Goal: Transaction & Acquisition: Purchase product/service

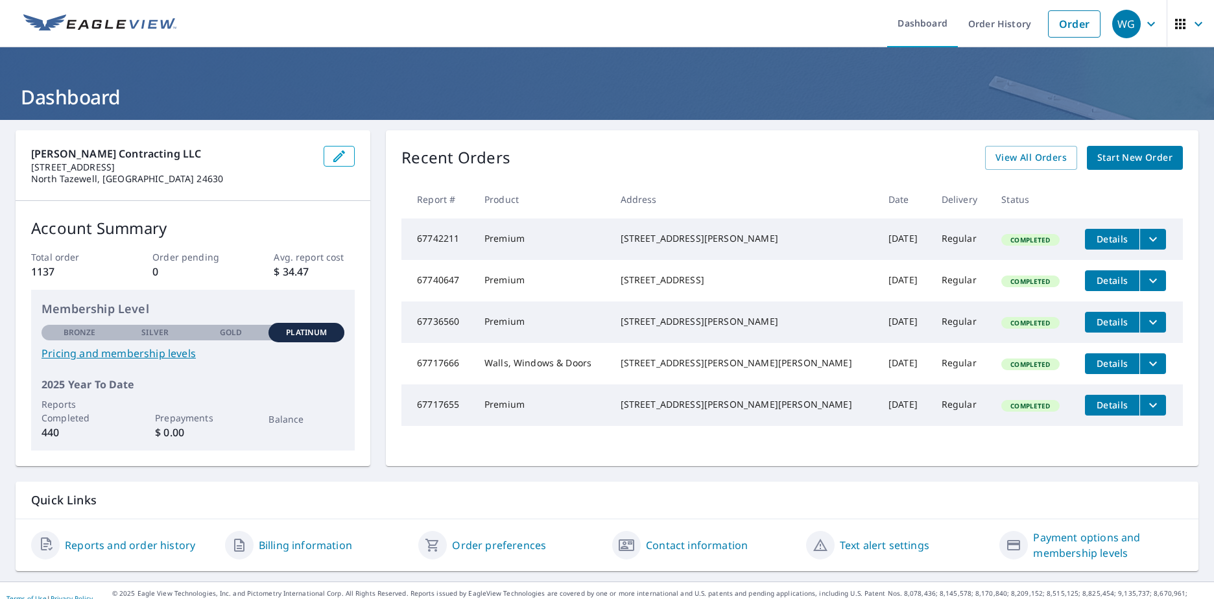
click at [1118, 163] on span "Start New Order" at bounding box center [1135, 158] width 75 height 16
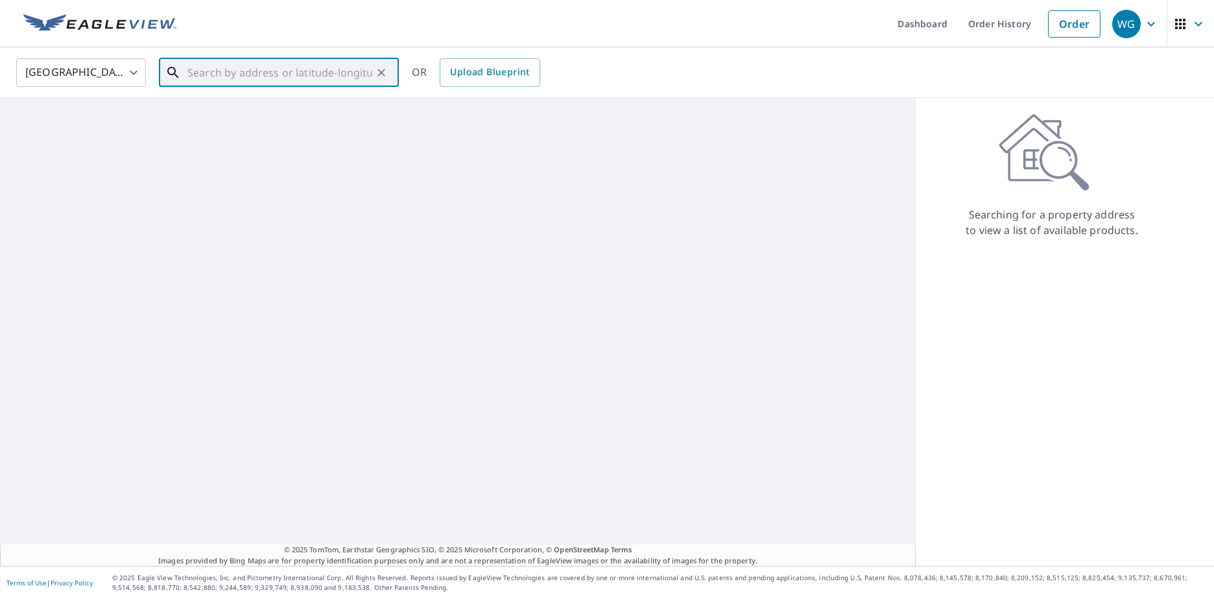
paste input "[STREET_ADDRESS]"
click at [221, 102] on span "[STREET_ADDRESS]" at bounding box center [287, 110] width 204 height 16
type input "[STREET_ADDRESS]"
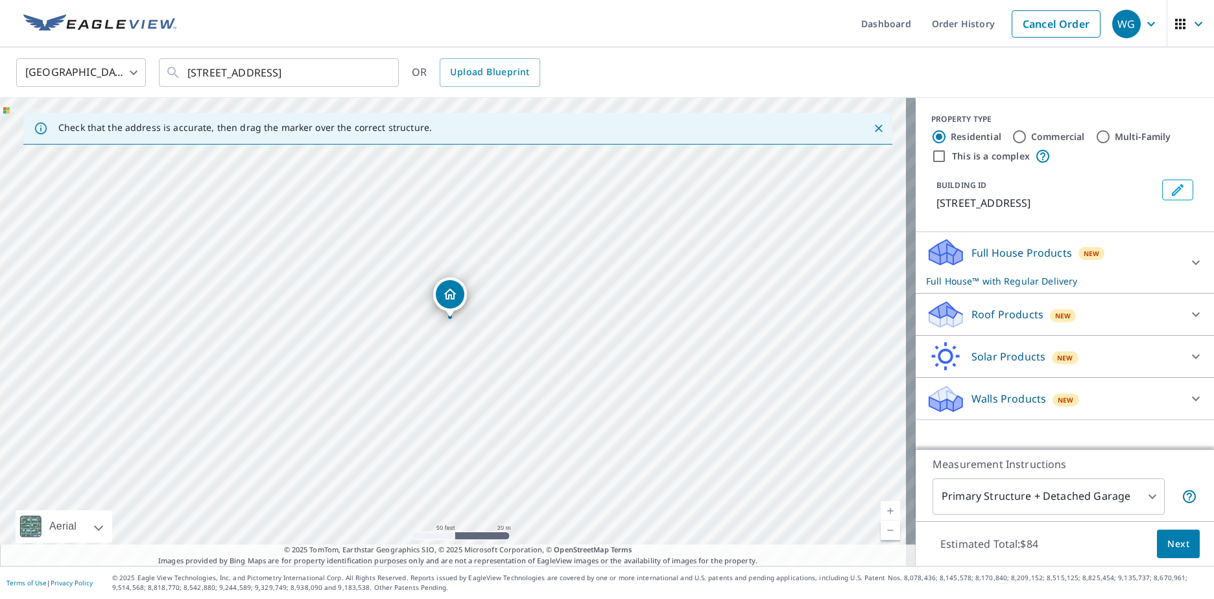
drag, startPoint x: 451, startPoint y: 304, endPoint x: 448, endPoint y: 293, distance: 12.1
drag, startPoint x: 465, startPoint y: 336, endPoint x: 483, endPoint y: 340, distance: 17.9
drag, startPoint x: 445, startPoint y: 319, endPoint x: 381, endPoint y: 379, distance: 88.1
drag, startPoint x: 372, startPoint y: 378, endPoint x: 322, endPoint y: 429, distance: 71.6
click at [322, 429] on div "[STREET_ADDRESS]" at bounding box center [458, 332] width 916 height 468
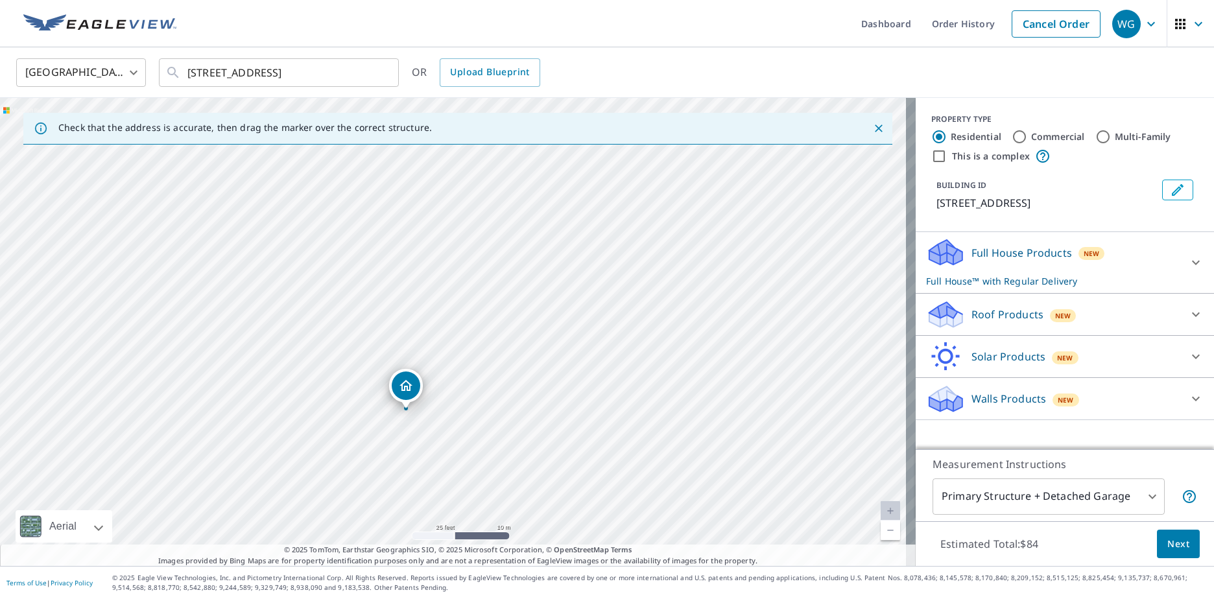
drag, startPoint x: 400, startPoint y: 356, endPoint x: 402, endPoint y: 384, distance: 28.0
drag, startPoint x: 404, startPoint y: 381, endPoint x: 376, endPoint y: 429, distance: 55.2
click at [376, 429] on div "[STREET_ADDRESS]" at bounding box center [458, 332] width 916 height 468
drag, startPoint x: 420, startPoint y: 356, endPoint x: 476, endPoint y: 260, distance: 110.7
click at [1006, 311] on p "Roof Products" at bounding box center [1008, 315] width 72 height 16
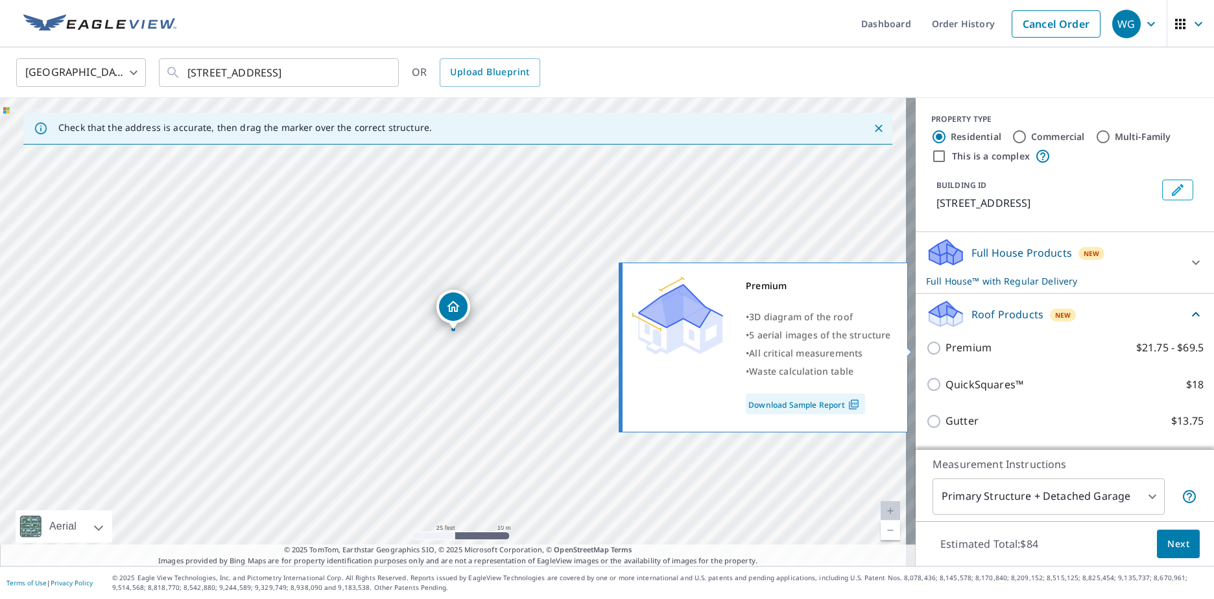
click at [962, 349] on p "Premium" at bounding box center [969, 348] width 46 height 16
click at [946, 349] on input "Premium $21.75 - $69.5" at bounding box center [935, 349] width 19 height 16
checkbox input "true"
checkbox input "false"
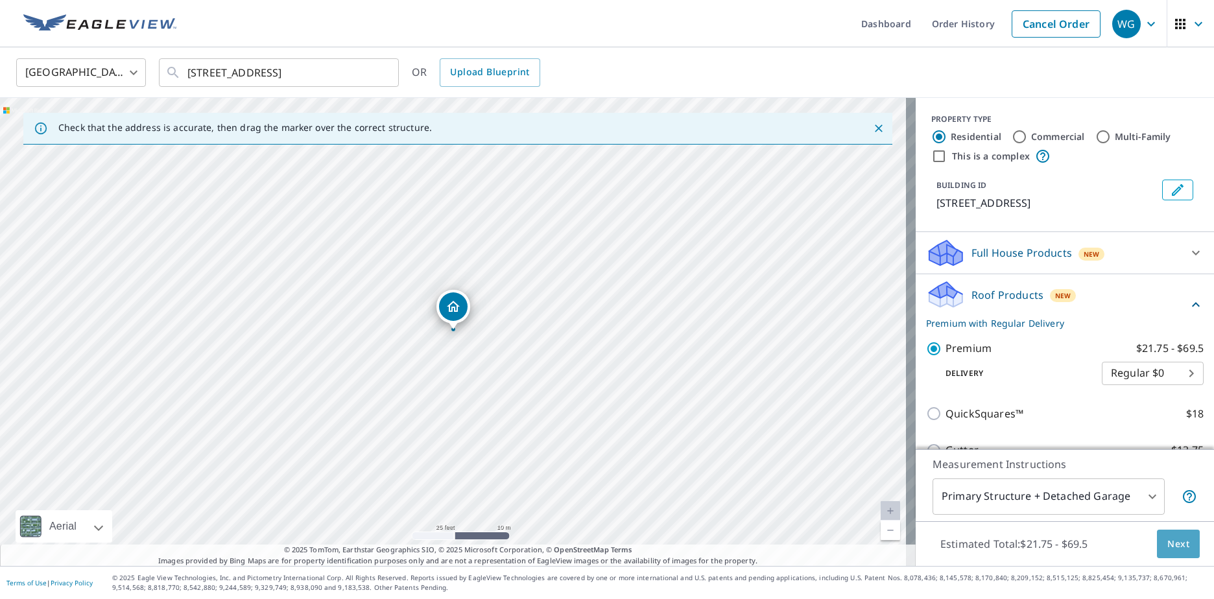
click at [1168, 538] on span "Next" at bounding box center [1179, 544] width 22 height 16
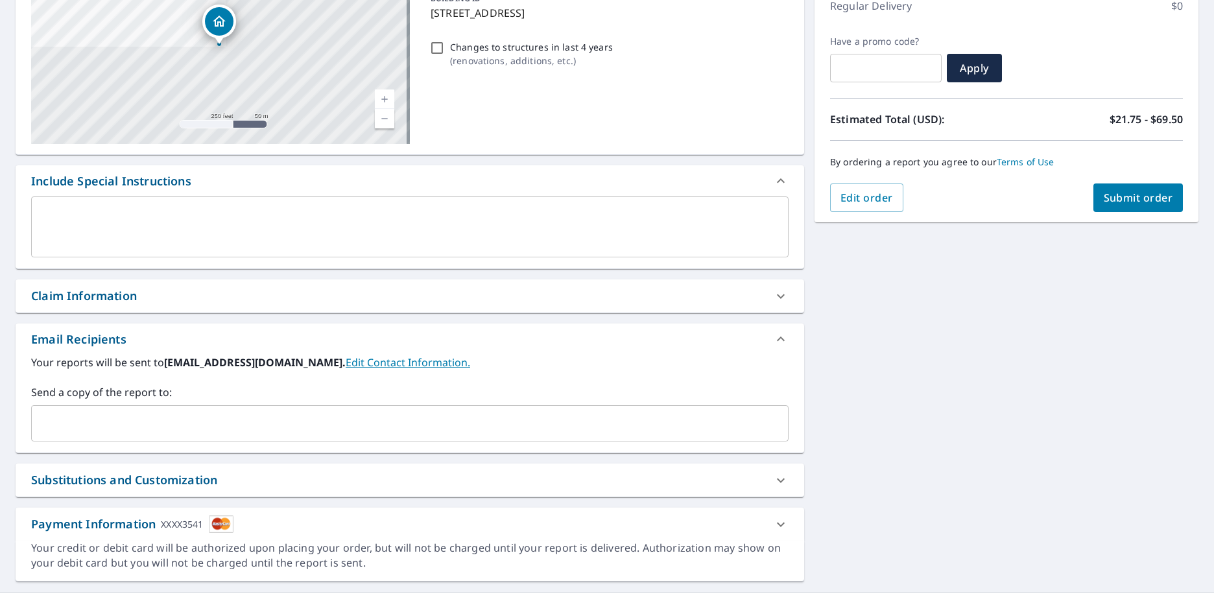
scroll to position [195, 0]
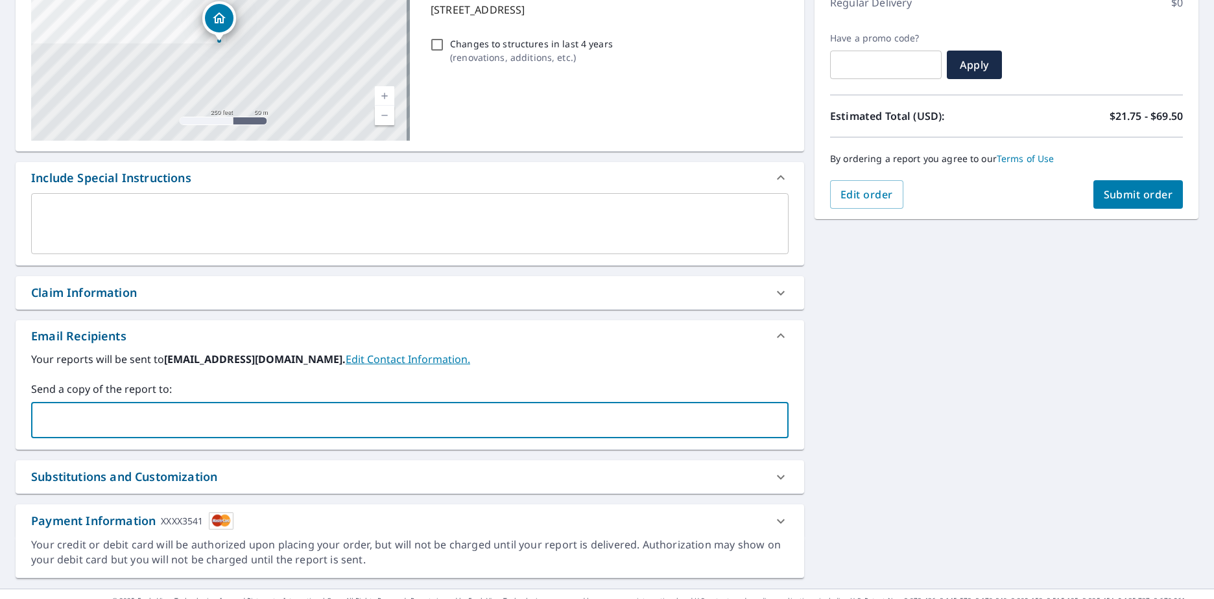
click at [283, 415] on input "text" at bounding box center [400, 420] width 727 height 25
type input "[EMAIL_ADDRESS][DOMAIN_NAME]"
click at [1111, 203] on button "Submit order" at bounding box center [1139, 194] width 90 height 29
checkbox input "true"
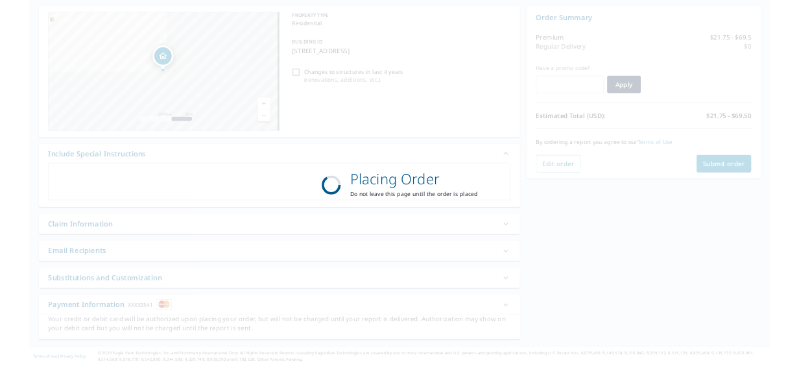
scroll to position [121, 0]
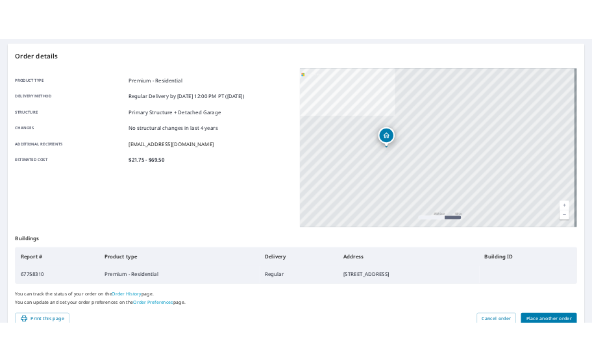
scroll to position [121, 0]
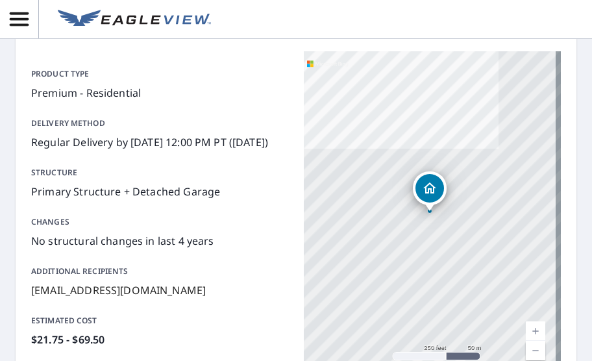
click at [275, 9] on header at bounding box center [296, 19] width 592 height 39
